Goal: Information Seeking & Learning: Learn about a topic

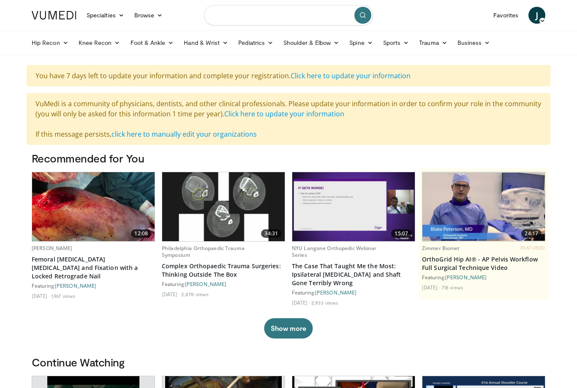
click at [272, 8] on input "Search topics, interventions" at bounding box center [288, 15] width 169 height 20
type input "**********"
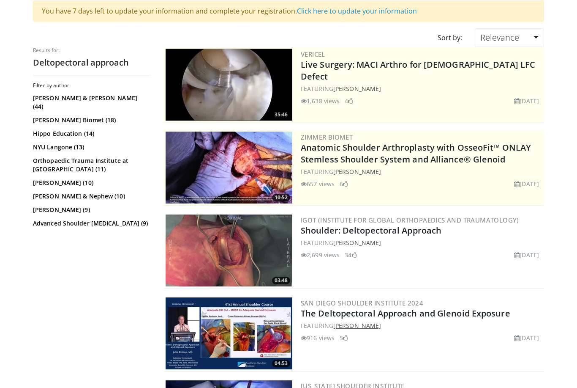
scroll to position [79, 0]
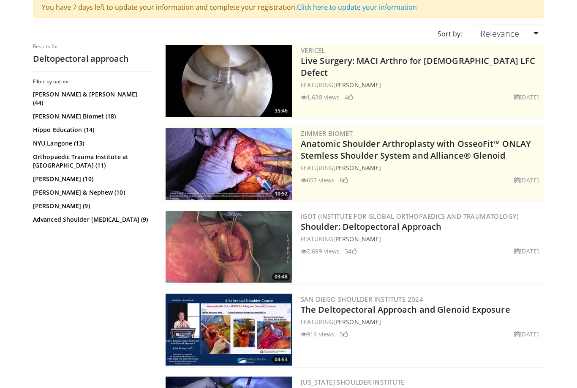
click at [264, 262] on img at bounding box center [229, 246] width 127 height 72
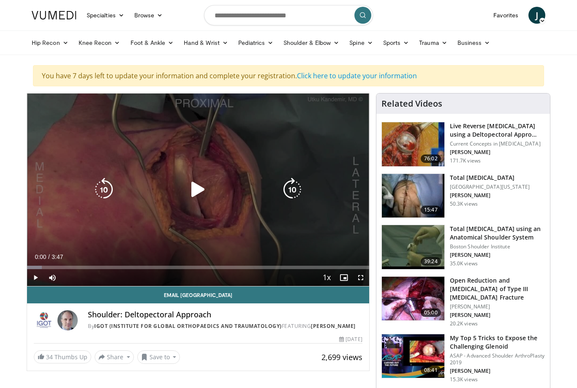
click at [189, 198] on icon "Video Player" at bounding box center [198, 190] width 24 height 24
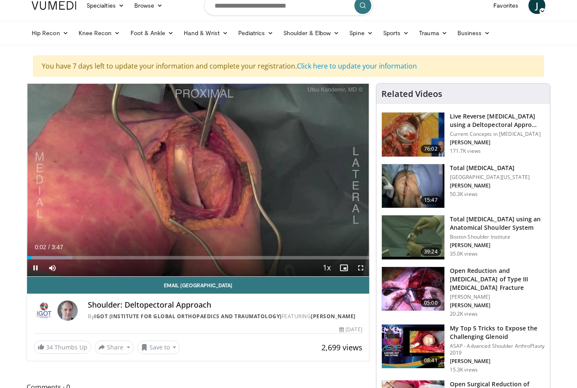
scroll to position [26, 0]
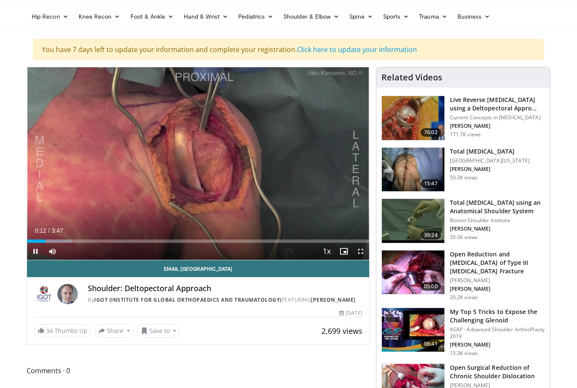
click at [36, 257] on span "Video Player" at bounding box center [35, 251] width 17 height 17
click at [316, 376] on span "Comments 0" at bounding box center [198, 370] width 343 height 11
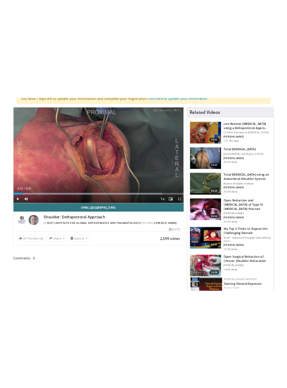
scroll to position [0, 0]
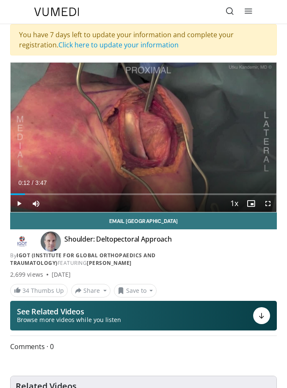
click at [255, 34] on div "You have 7 days left to update your information and complete your registration.…" at bounding box center [143, 39] width 266 height 31
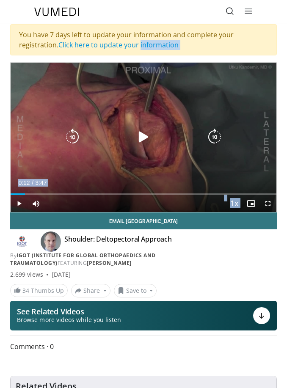
click at [184, 13] on div "Specialties Adult & Family Medicine Allergy, Asthma, Immunology Anesthesiology …" at bounding box center [143, 12] width 228 height 24
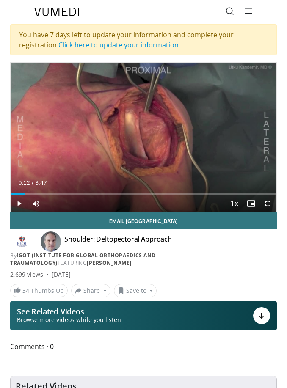
click at [16, 202] on span "Video Player" at bounding box center [19, 203] width 17 height 17
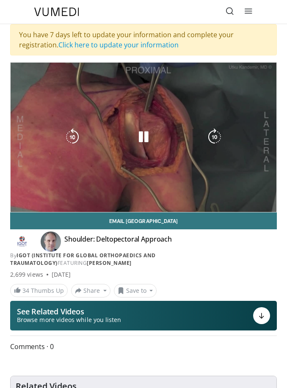
click at [12, 252] on div "By IGOT (Institute for Global Orthopaedics and Traumatology) FEATURING Utku Kan…" at bounding box center [143, 258] width 266 height 15
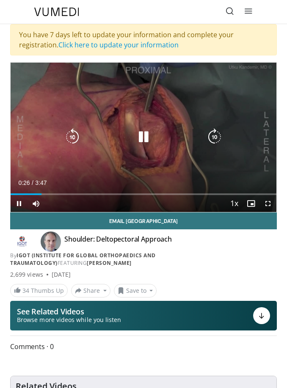
click at [141, 135] on icon "Video Player" at bounding box center [143, 136] width 17 height 17
click at [137, 131] on icon "Video Player" at bounding box center [143, 136] width 17 height 17
click at [146, 134] on icon "Video Player" at bounding box center [143, 136] width 17 height 17
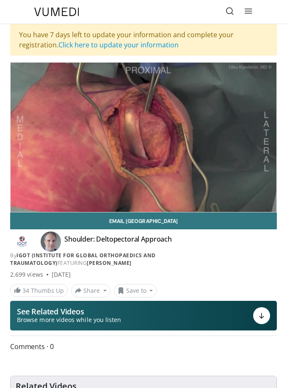
click at [37, 91] on div "10 seconds Tap to unmute" at bounding box center [143, 137] width 265 height 149
click at [46, 104] on div "10 seconds Tap to unmute" at bounding box center [143, 137] width 265 height 149
click at [41, 97] on div "10 seconds Tap to unmute" at bounding box center [143, 137] width 265 height 149
click at [40, 96] on div "10 seconds Tap to unmute" at bounding box center [143, 137] width 265 height 149
click at [44, 87] on div "10 seconds Tap to unmute" at bounding box center [143, 137] width 265 height 149
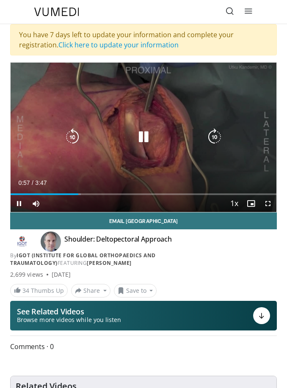
click at [77, 79] on div "10 seconds Tap to unmute" at bounding box center [143, 137] width 265 height 149
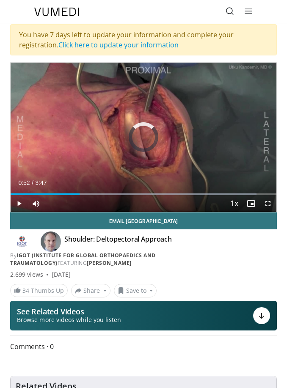
click at [74, 193] on div "Progress Bar" at bounding box center [162, 194] width 187 height 2
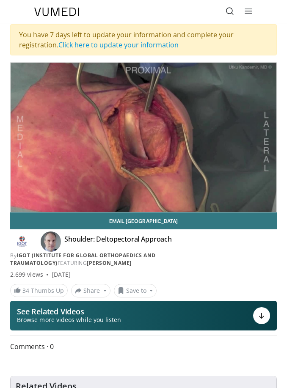
click at [46, 101] on div "10 seconds Tap to unmute" at bounding box center [143, 137] width 265 height 149
click at [54, 106] on div "10 seconds Tap to unmute" at bounding box center [143, 137] width 265 height 149
click at [47, 93] on div "10 seconds Tap to unmute" at bounding box center [143, 137] width 265 height 149
click at [62, 96] on div "10 seconds Tap to unmute" at bounding box center [143, 137] width 265 height 149
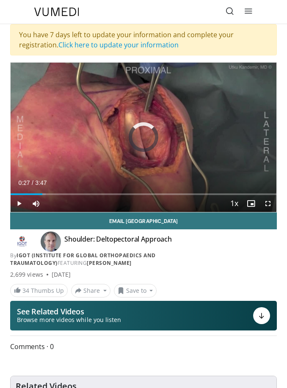
click at [37, 194] on div "Progress Bar" at bounding box center [27, 194] width 32 height 2
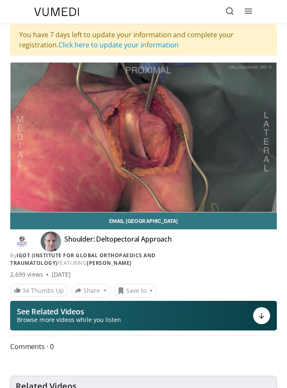
click at [49, 120] on div "10 seconds Tap to unmute" at bounding box center [143, 137] width 265 height 149
click at [58, 107] on div "10 seconds Tap to unmute" at bounding box center [143, 137] width 265 height 149
click at [52, 92] on div "10 seconds Tap to unmute" at bounding box center [143, 137] width 265 height 149
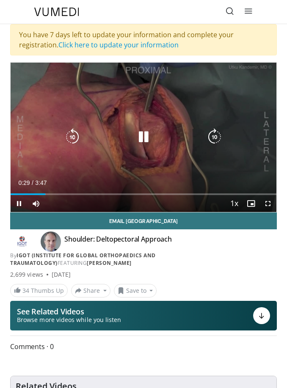
click at [67, 85] on div "10 seconds Tap to unmute" at bounding box center [143, 137] width 265 height 149
click at [140, 135] on icon "Video Player" at bounding box center [143, 136] width 17 height 17
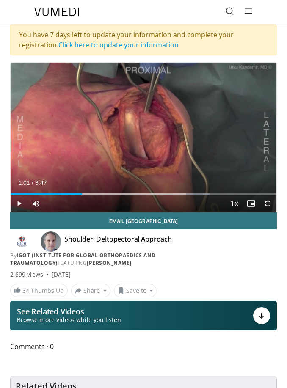
click at [22, 205] on span "Video Player" at bounding box center [19, 203] width 17 height 17
click at [30, 192] on div "Loaded : 74.90%" at bounding box center [143, 191] width 265 height 8
click at [20, 205] on span "Video Player" at bounding box center [19, 203] width 17 height 17
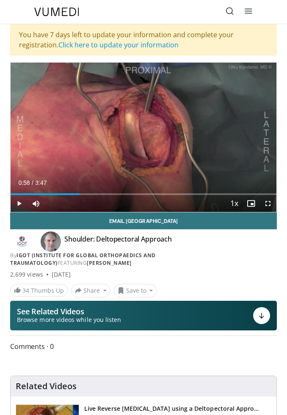
click at [21, 205] on span "Video Player" at bounding box center [19, 203] width 17 height 17
click at [68, 194] on div "Progress Bar" at bounding box center [50, 194] width 78 height 2
click at [18, 202] on span "Video Player" at bounding box center [19, 203] width 17 height 17
click at [20, 204] on span "Video Player" at bounding box center [19, 203] width 17 height 17
click at [89, 194] on div "Loaded : 91.62%" at bounding box center [143, 194] width 265 height 2
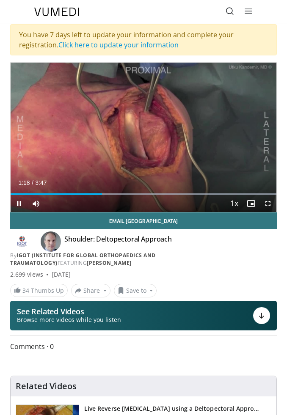
click at [23, 205] on span "Video Player" at bounding box center [19, 203] width 17 height 17
click at [24, 204] on span "Video Player" at bounding box center [19, 203] width 17 height 17
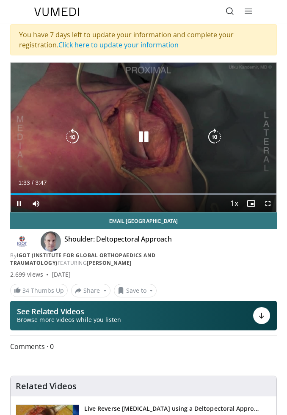
click at [139, 137] on icon "Video Player" at bounding box center [143, 136] width 17 height 17
click at [76, 135] on icon "Video Player" at bounding box center [72, 136] width 17 height 17
click at [68, 134] on icon "Video Player" at bounding box center [72, 136] width 17 height 17
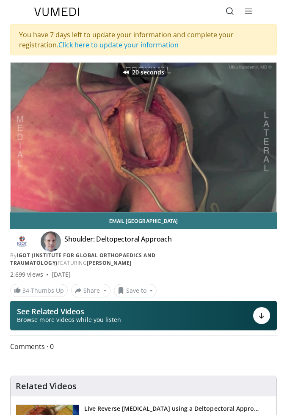
click at [69, 172] on div "20 seconds Tap to unmute" at bounding box center [143, 137] width 265 height 149
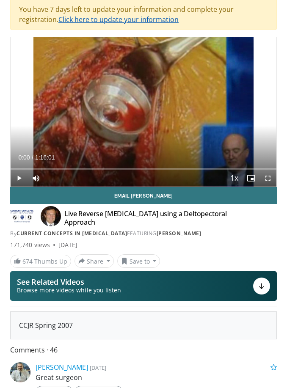
scroll to position [27, 0]
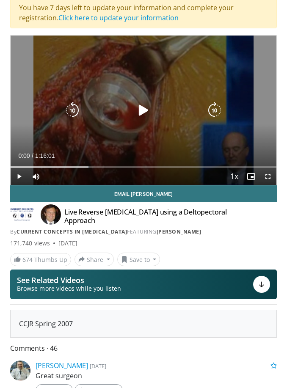
click at [23, 180] on span "Video Player" at bounding box center [19, 176] width 17 height 17
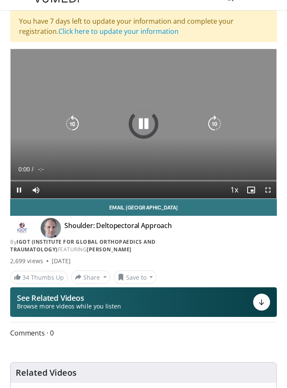
scroll to position [14, 0]
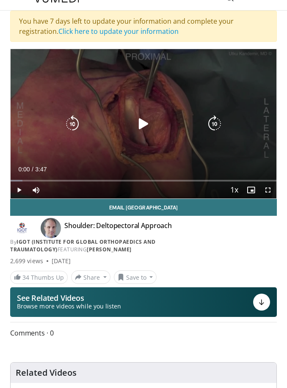
click at [23, 193] on span "Video Player" at bounding box center [19, 189] width 17 height 17
click at [148, 121] on icon "Video Player" at bounding box center [143, 123] width 17 height 17
